Goal: Information Seeking & Learning: Learn about a topic

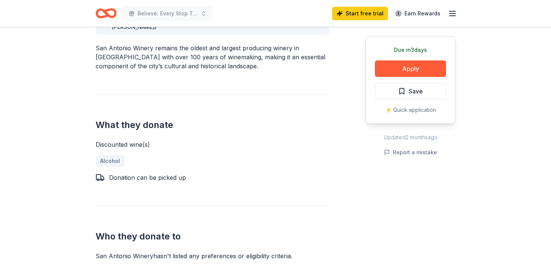
scroll to position [127, 0]
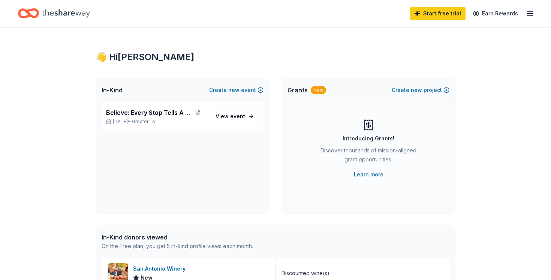
click at [63, 13] on icon "Home" at bounding box center [66, 13] width 48 height 15
click at [515, 15] on link "Earn Rewards" at bounding box center [496, 13] width 54 height 13
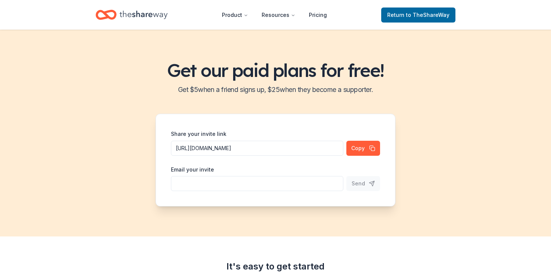
click at [530, 16] on header "Product Resources Pricing Return to TheShareWay" at bounding box center [275, 15] width 551 height 30
click at [148, 14] on icon "Home" at bounding box center [144, 14] width 48 height 15
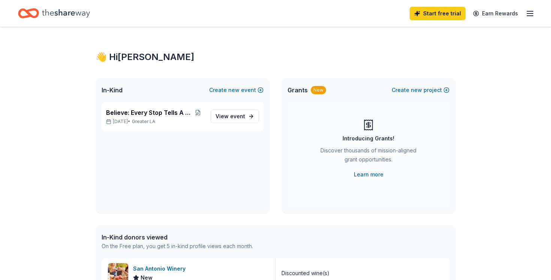
click at [530, 14] on icon "button" at bounding box center [530, 13] width 9 height 9
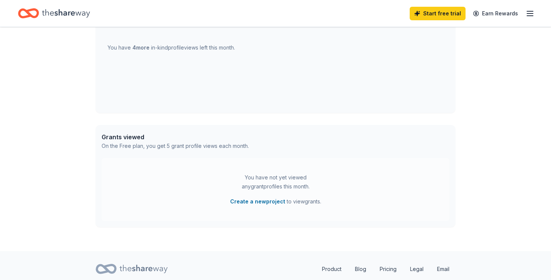
scroll to position [325, 0]
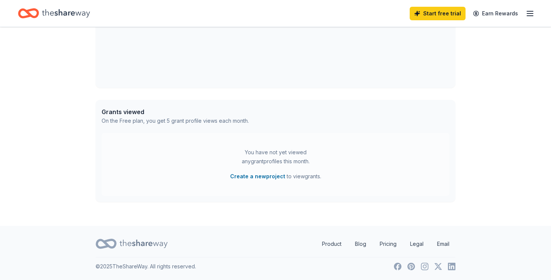
drag, startPoint x: 254, startPoint y: 176, endPoint x: 288, endPoint y: 114, distance: 71.0
click at [288, 114] on div "Grants viewed On the Free plan, you get 5 grant profile views each month. You h…" at bounding box center [276, 151] width 360 height 102
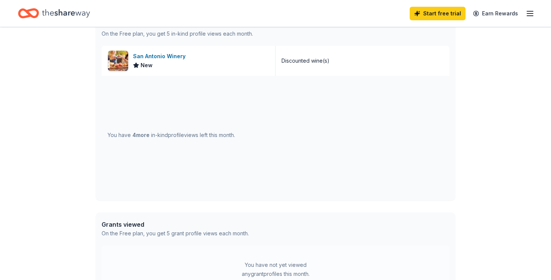
scroll to position [0, 0]
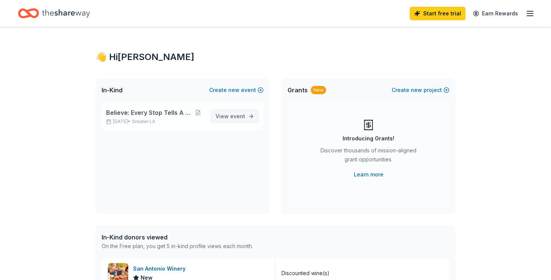
click at [238, 113] on span "event" at bounding box center [237, 116] width 15 height 6
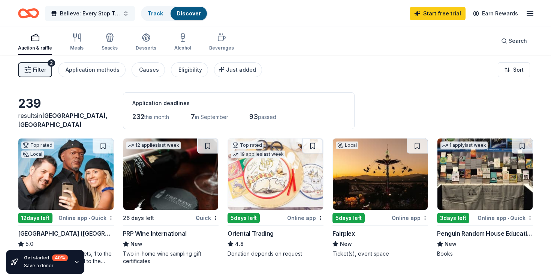
click at [88, 13] on span "Believe: Every Stop Tells A Story" at bounding box center [90, 13] width 60 height 9
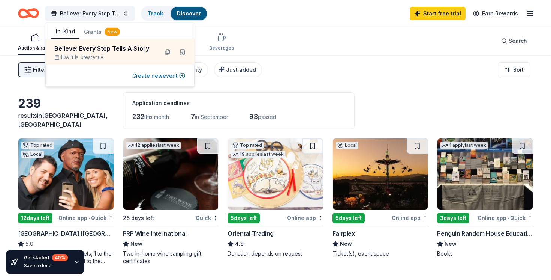
click at [328, 69] on div "Filter 2 Application methods Causes Eligibility Just added Sort" at bounding box center [275, 70] width 551 height 30
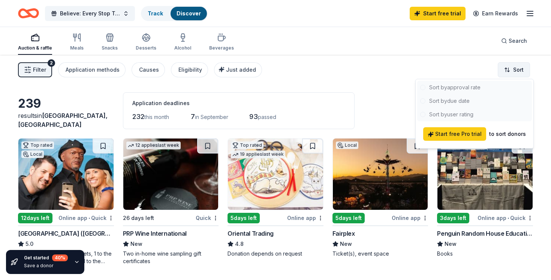
click at [515, 70] on html "Believe: Every Stop Tells A Story Track Discover Start free trial Earn Rewards …" at bounding box center [275, 140] width 551 height 280
click at [404, 67] on html "Believe: Every Stop Tells A Story Track Discover Start free trial Earn Rewards …" at bounding box center [275, 140] width 551 height 280
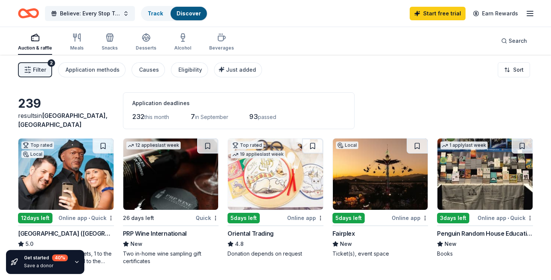
click at [37, 67] on span "Filter" at bounding box center [39, 69] width 13 height 9
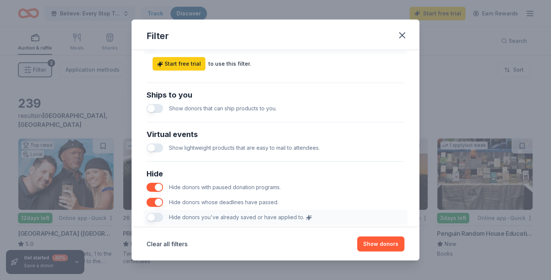
scroll to position [329, 0]
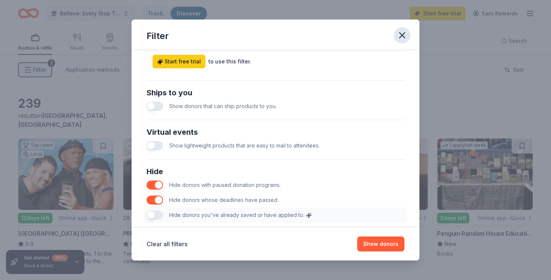
click at [404, 34] on icon "button" at bounding box center [402, 35] width 10 height 10
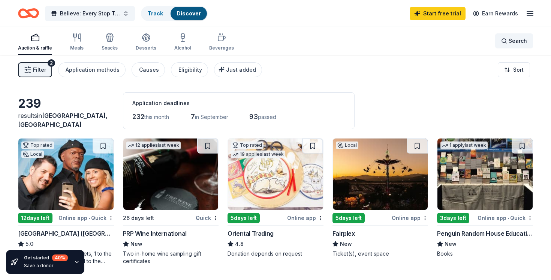
click at [507, 38] on div "Search" at bounding box center [514, 40] width 26 height 9
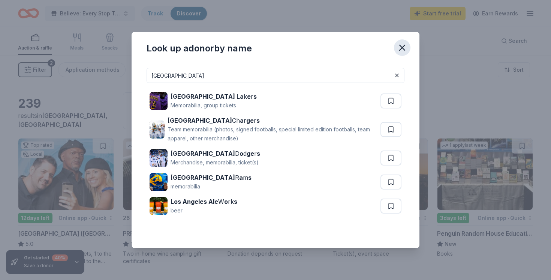
type input "los angeles"
click at [403, 53] on button "button" at bounding box center [402, 47] width 16 height 16
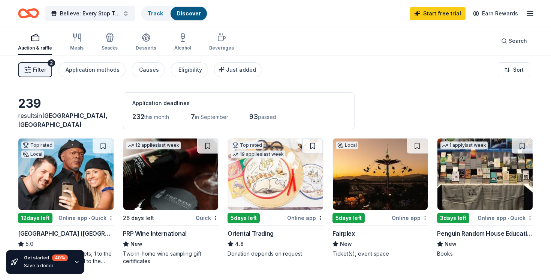
click at [46, 67] on button "Filter 2" at bounding box center [35, 69] width 34 height 15
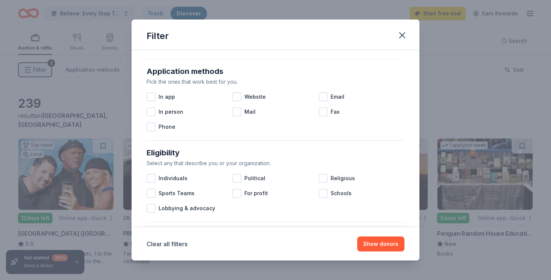
scroll to position [125, 0]
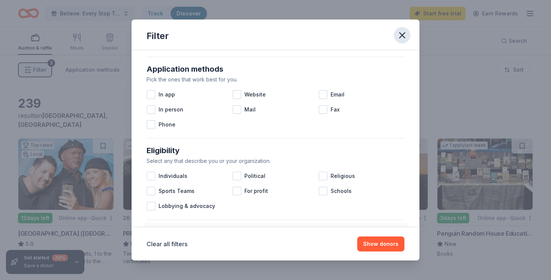
click at [403, 34] on icon "button" at bounding box center [402, 35] width 5 height 5
